Goal: Task Accomplishment & Management: Use online tool/utility

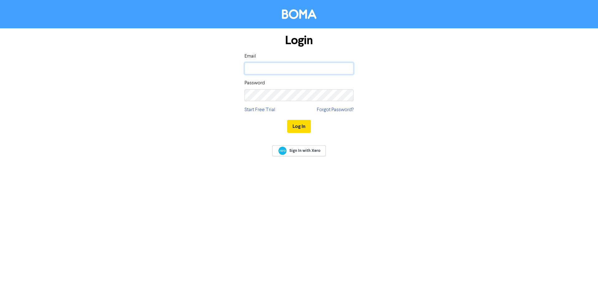
click at [280, 64] on input "email" at bounding box center [299, 69] width 109 height 12
type input "[EMAIL_ADDRESS][DOMAIN_NAME]"
click at [287, 120] on button "Log In" at bounding box center [299, 126] width 24 height 13
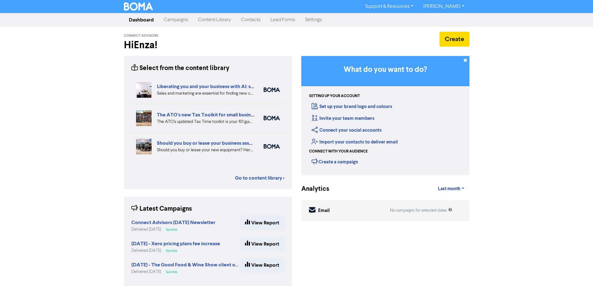
click at [521, 120] on div "Support & Resources Video Tutorials FAQ & Guides Marketing Education [PERSON_NA…" at bounding box center [296, 143] width 593 height 286
click at [246, 24] on link "Contacts" at bounding box center [251, 20] width 30 height 12
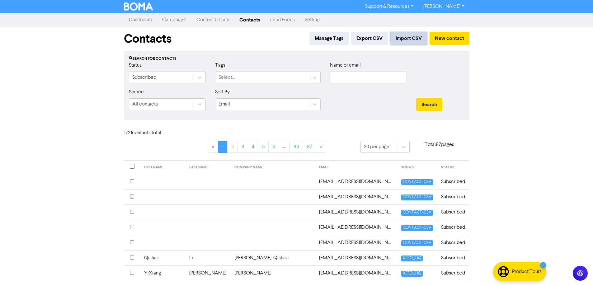
click at [407, 37] on button "Import CSV" at bounding box center [409, 38] width 37 height 13
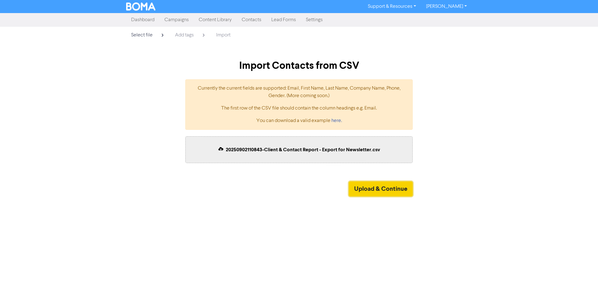
click at [354, 187] on button "Upload & Continue" at bounding box center [381, 189] width 64 height 15
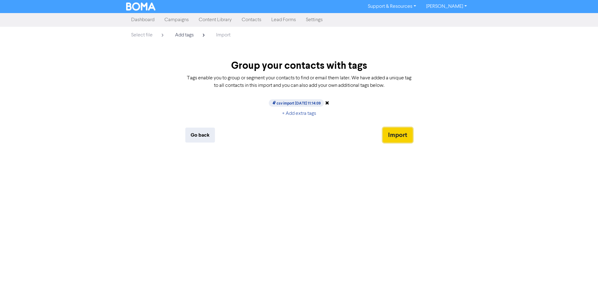
click at [405, 129] on button "Import" at bounding box center [398, 135] width 30 height 15
